Goal: Task Accomplishment & Management: Complete application form

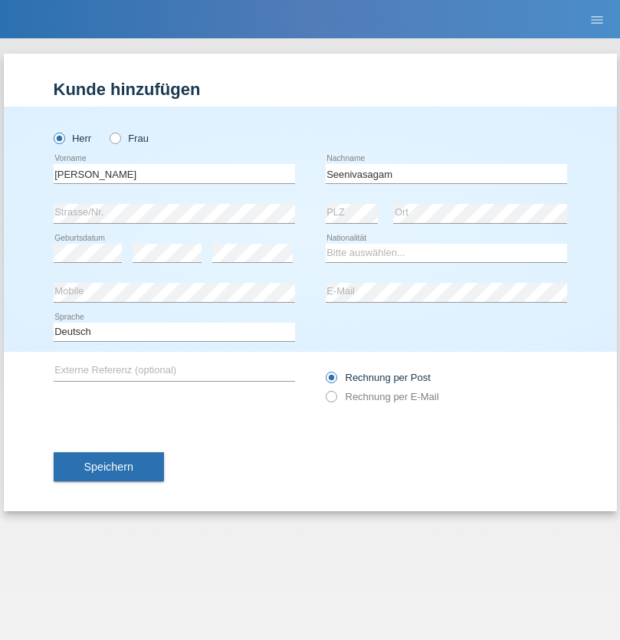
type input "Seenivasagam"
select select "LK"
select select "C"
select select "03"
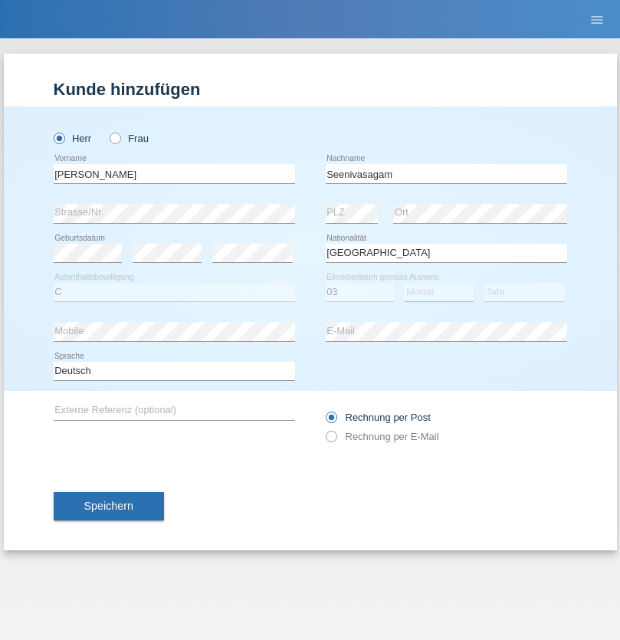
select select "08"
select select "2009"
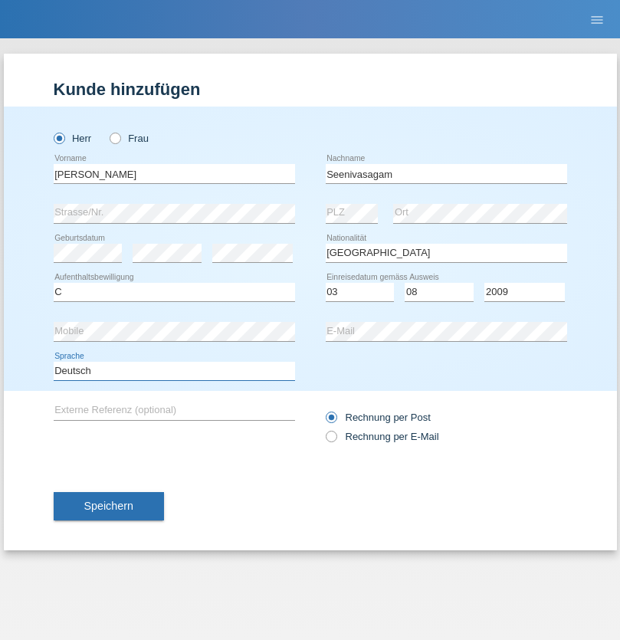
select select "en"
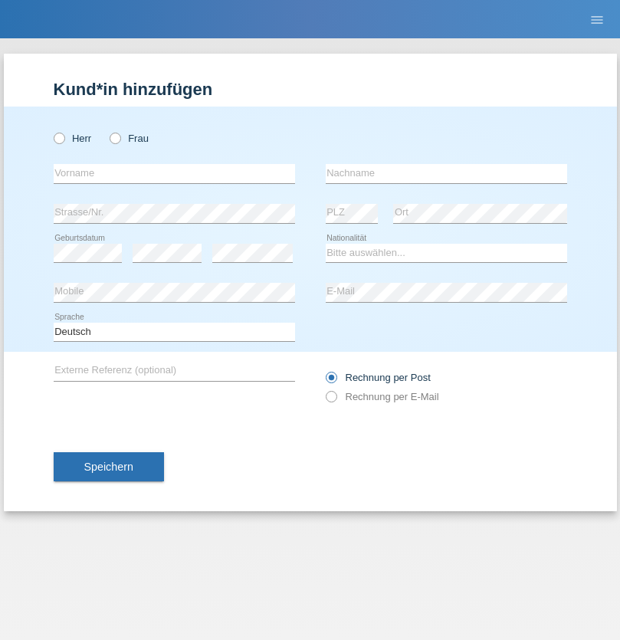
radio input "true"
click at [174, 173] on input "text" at bounding box center [174, 173] width 241 height 19
type input "Petar"
click at [446, 173] on input "text" at bounding box center [446, 173] width 241 height 19
type input "Katic"
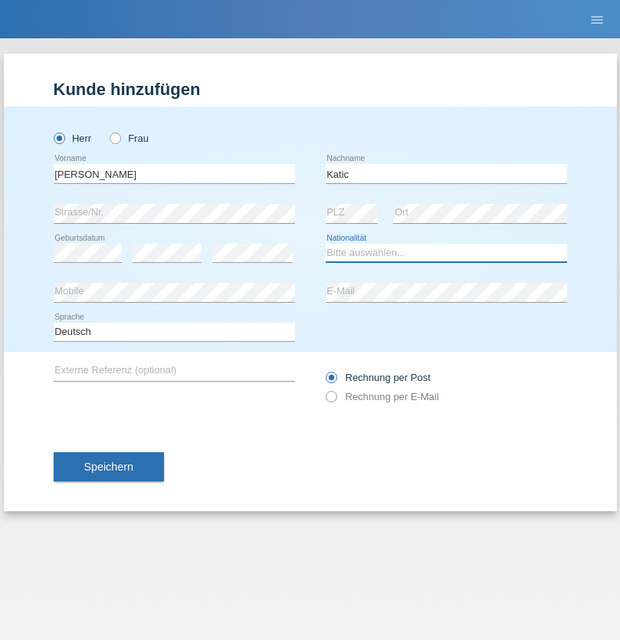
select select "HR"
select select "C"
select select "23"
select select "03"
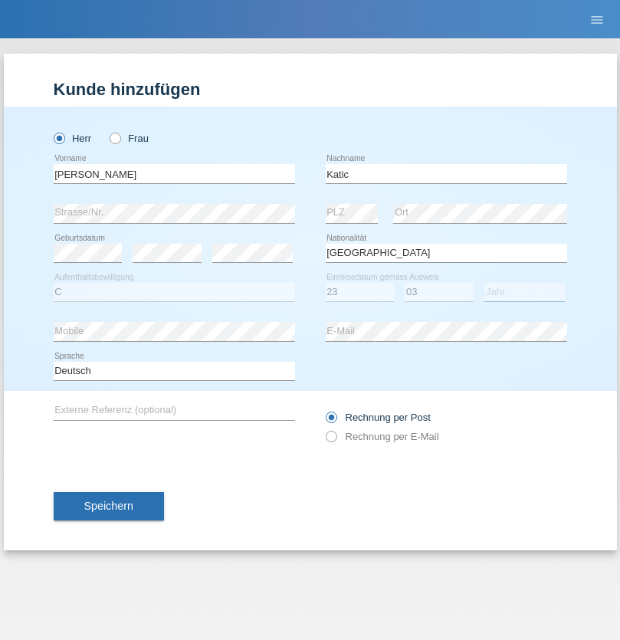
select select "2014"
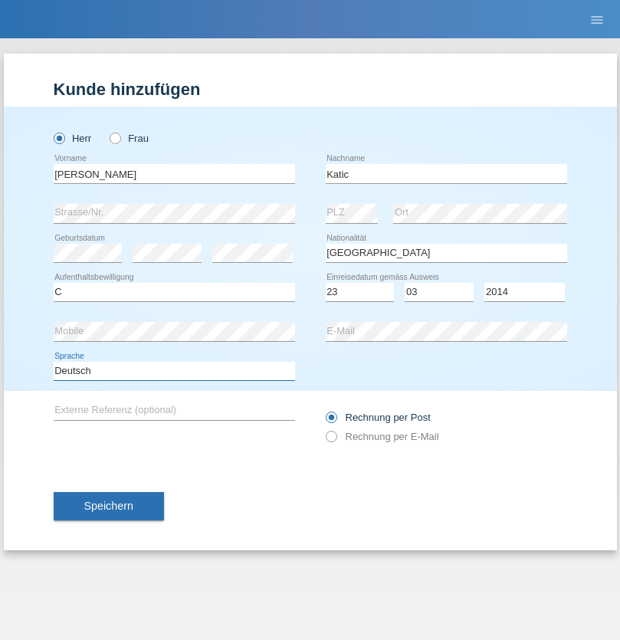
select select "en"
